Goal: Transaction & Acquisition: Purchase product/service

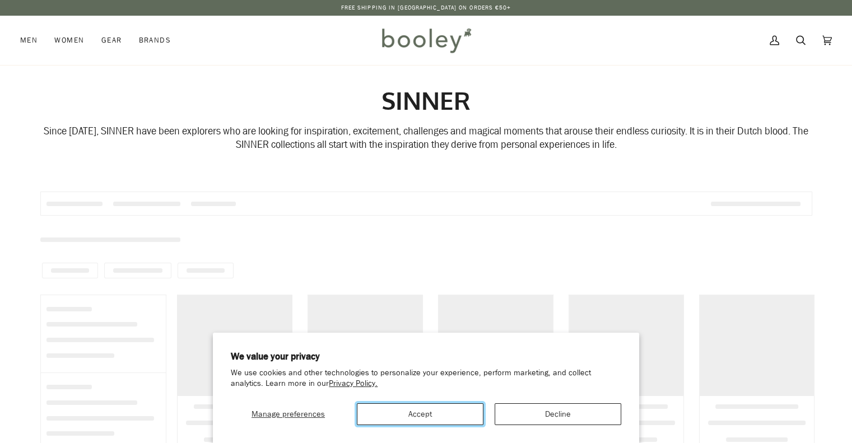
click at [457, 413] on button "Accept" at bounding box center [420, 414] width 127 height 22
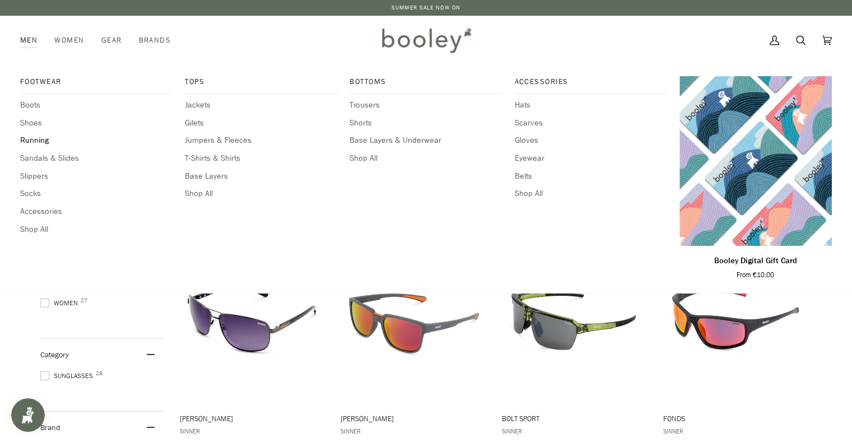
click at [33, 141] on span "Running" at bounding box center [96, 140] width 152 height 12
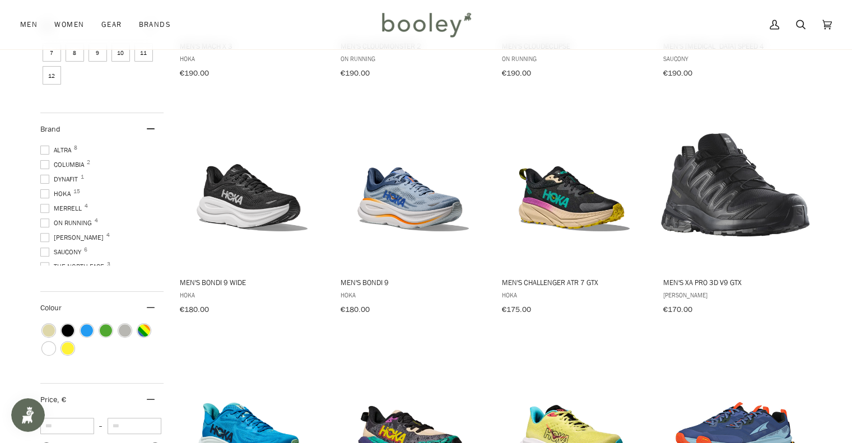
click at [56, 148] on span "Altra 8" at bounding box center [57, 150] width 34 height 10
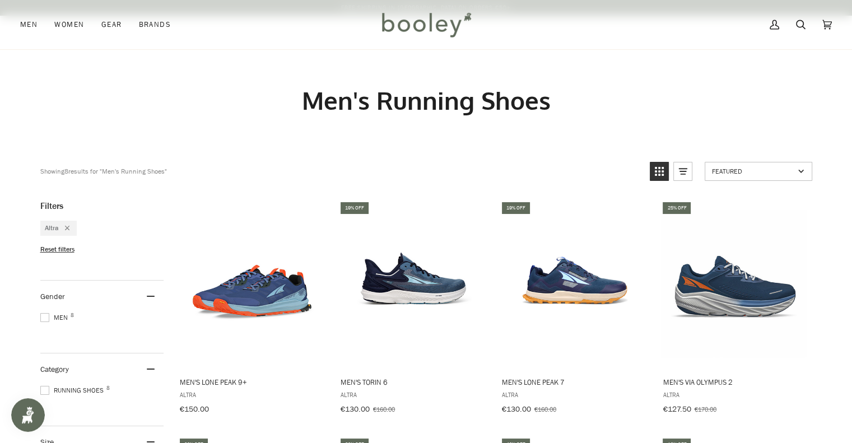
scroll to position [340, 0]
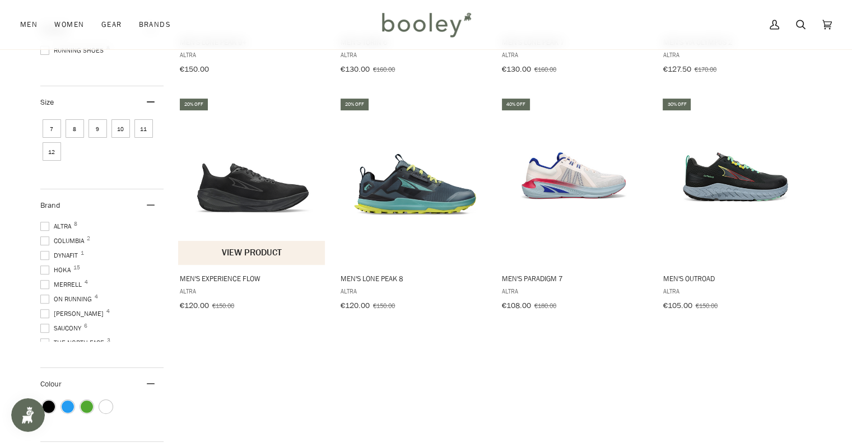
click at [246, 250] on button "View product" at bounding box center [251, 253] width 147 height 24
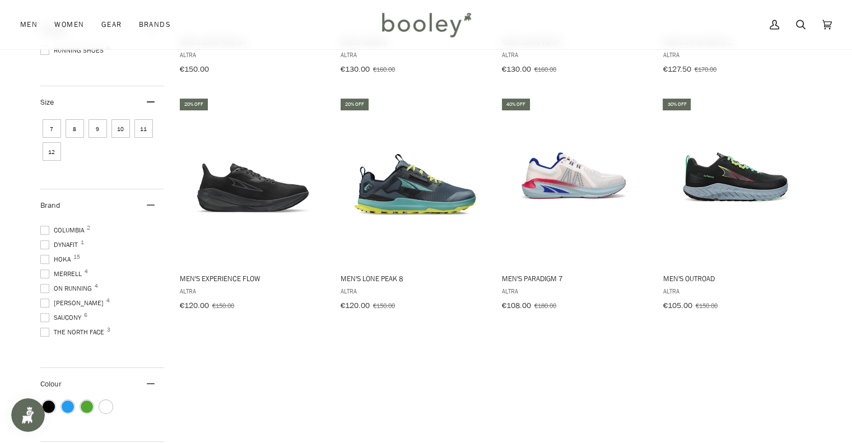
click at [45, 298] on span at bounding box center [44, 302] width 9 height 9
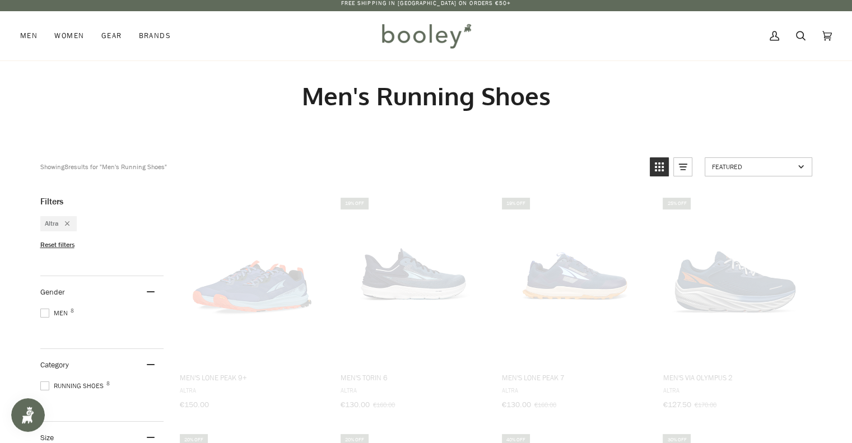
scroll to position [0, 0]
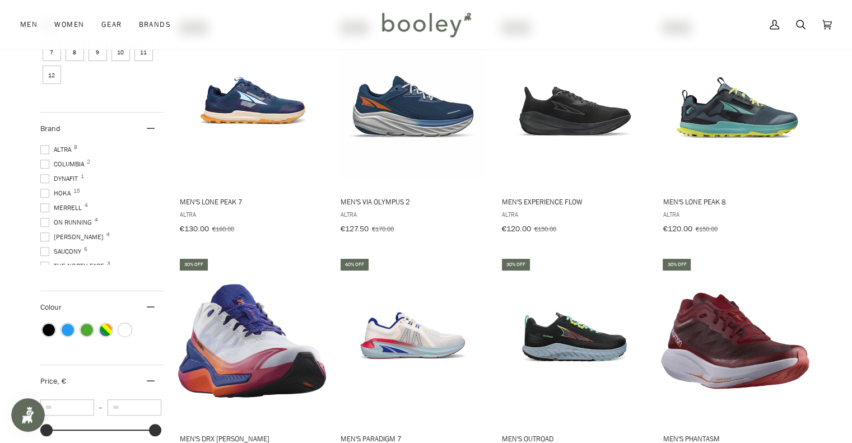
click at [47, 146] on span at bounding box center [44, 149] width 9 height 9
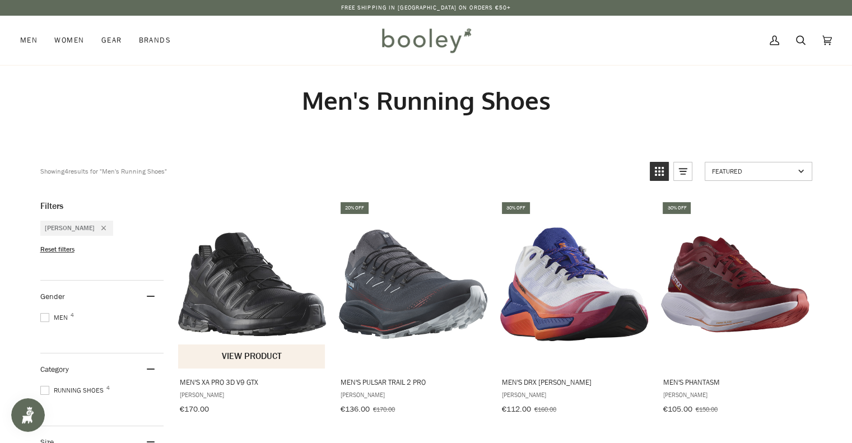
click at [237, 268] on img "Men's XA Pro 3D V9 GTX" at bounding box center [252, 284] width 148 height 148
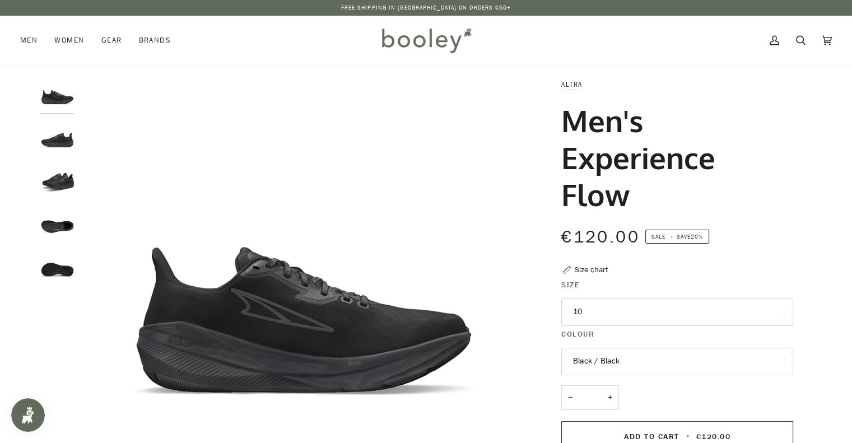
click at [58, 129] on img "Altra Men's Experience Flow Black / Black - Booley Galway" at bounding box center [57, 139] width 34 height 34
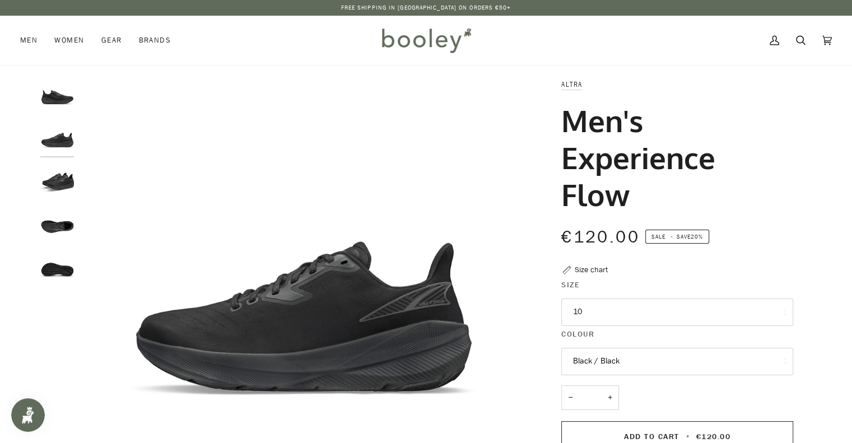
click at [58, 186] on img "Altra Men's Experience Flow Black / Black - Booley Galway" at bounding box center [57, 181] width 34 height 34
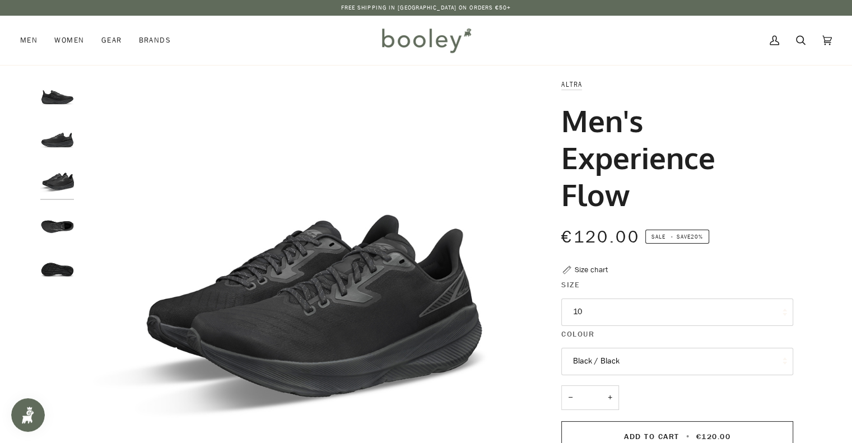
click at [60, 239] on img "Altra Men's Experience Flow Black / Black - Booley Galway" at bounding box center [57, 224] width 34 height 34
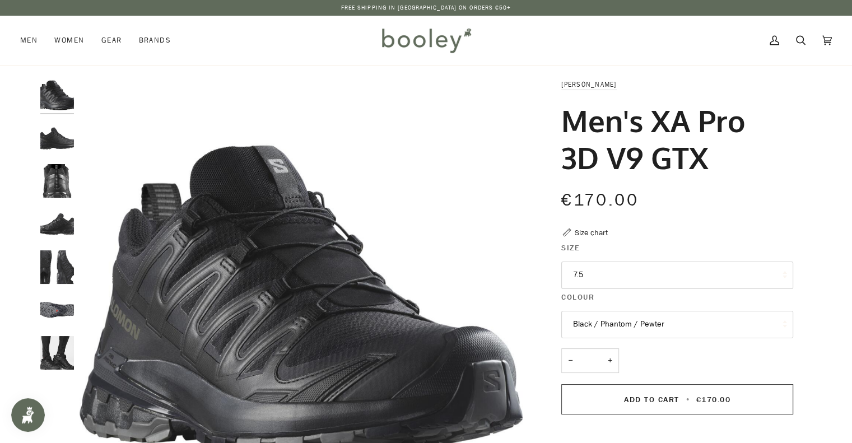
click at [52, 122] on img "Salomon Men's XA Pro 3D V9 GTX Black / Phantom / Pewter - Booley Galway" at bounding box center [57, 139] width 34 height 34
